Goal: Use online tool/utility: Use online tool/utility

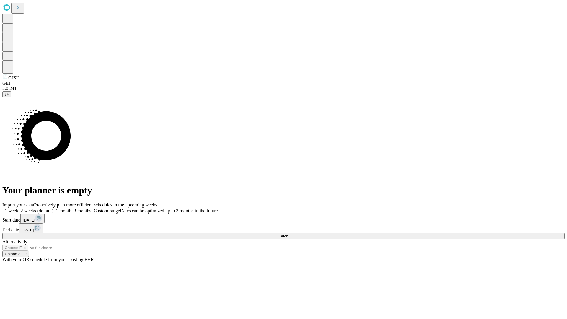
click at [288, 234] on span "Fetch" at bounding box center [284, 236] width 10 height 4
